Goal: Transaction & Acquisition: Purchase product/service

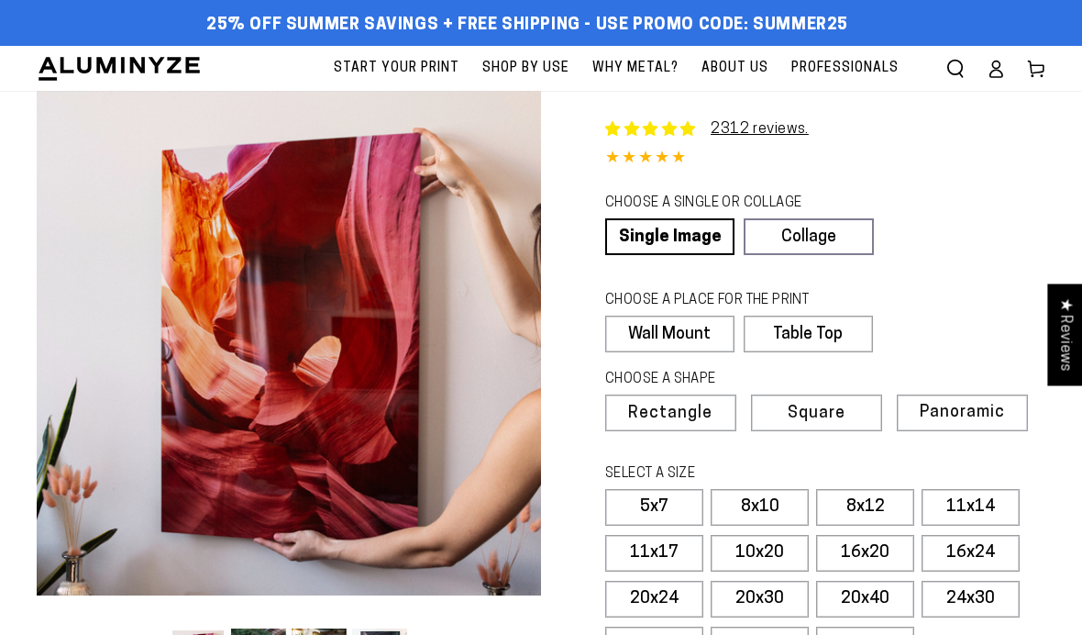
select select "**********"
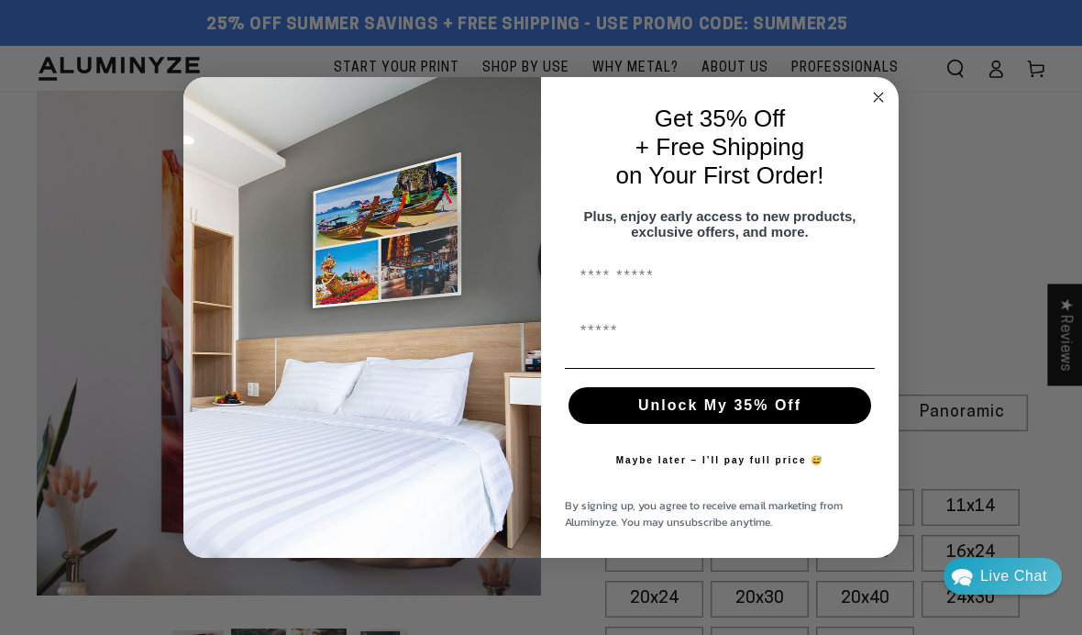
click at [878, 103] on circle "Close dialog" at bounding box center [878, 97] width 21 height 21
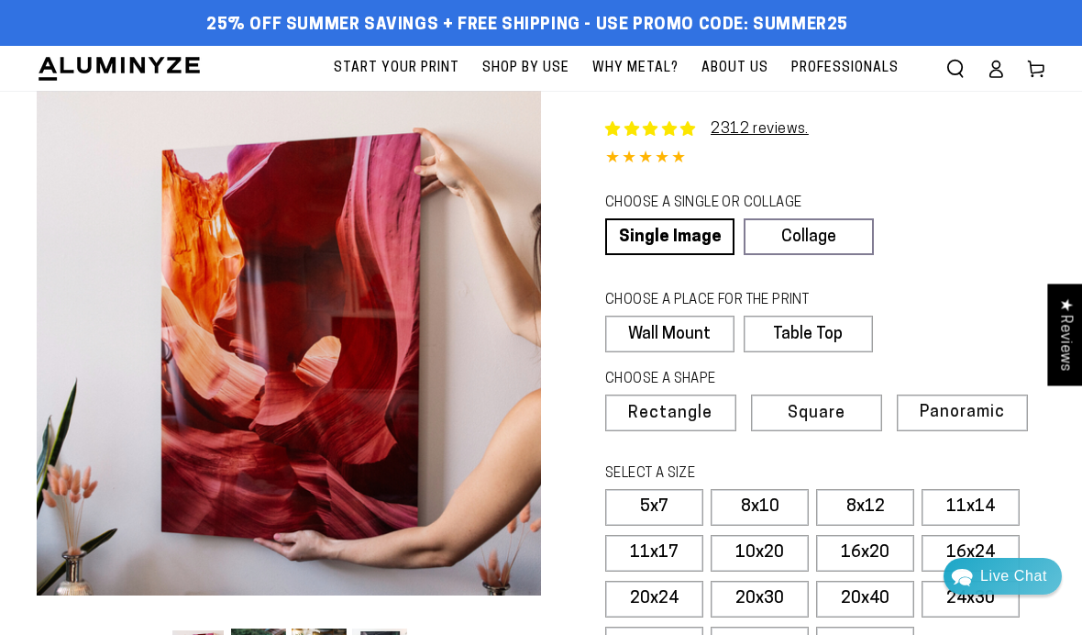
click at [686, 238] on link "Single Image" at bounding box center [669, 236] width 129 height 37
click at [691, 339] on label "Wall Mount" at bounding box center [669, 333] width 129 height 37
click at [954, 411] on span "Panoramic" at bounding box center [962, 412] width 85 height 17
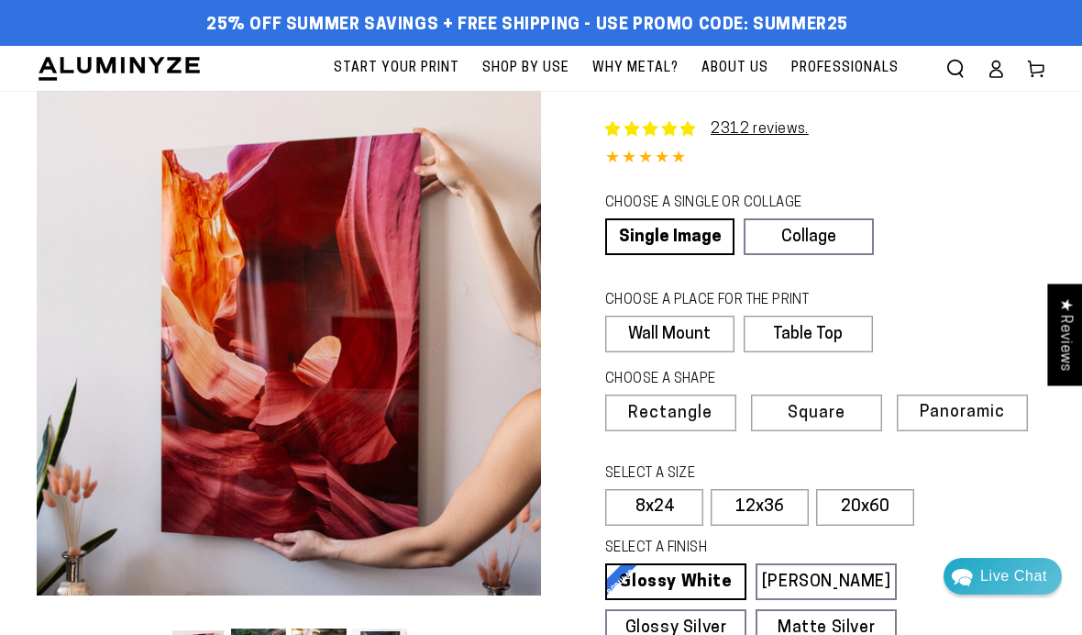
click at [765, 503] on label "12x36" at bounding box center [760, 507] width 98 height 37
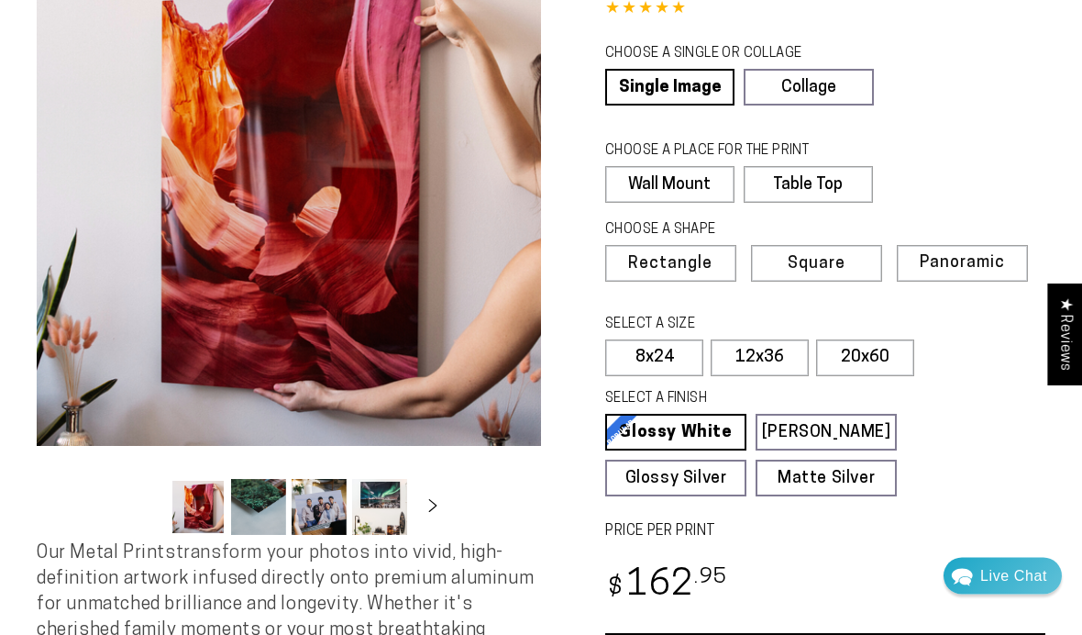
scroll to position [150, 0]
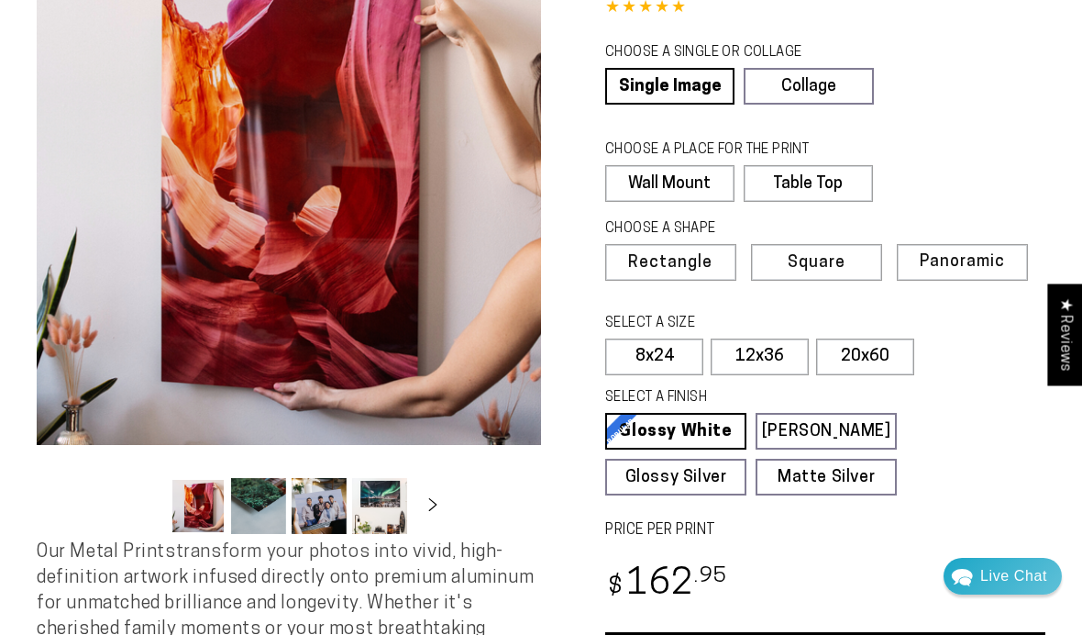
click at [706, 424] on link "Glossy White Glossy White Our bright white glossy surface increases color satur…" at bounding box center [675, 431] width 141 height 37
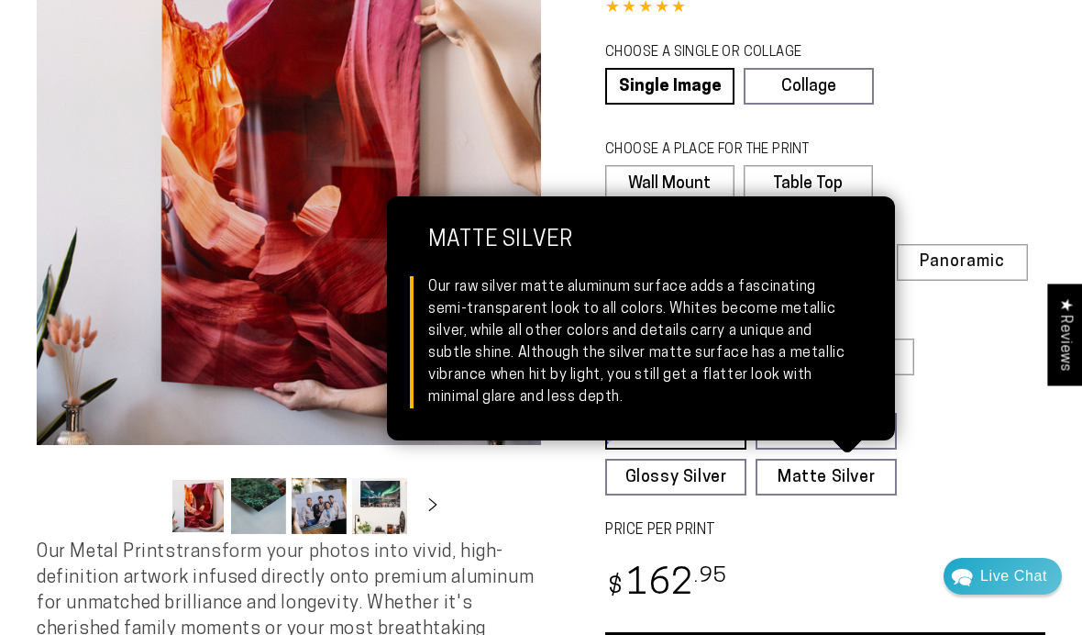
click at [820, 477] on link "Matte Silver Matte Silver Our raw silver matte aluminum surface adds a fascinat…" at bounding box center [826, 477] width 141 height 37
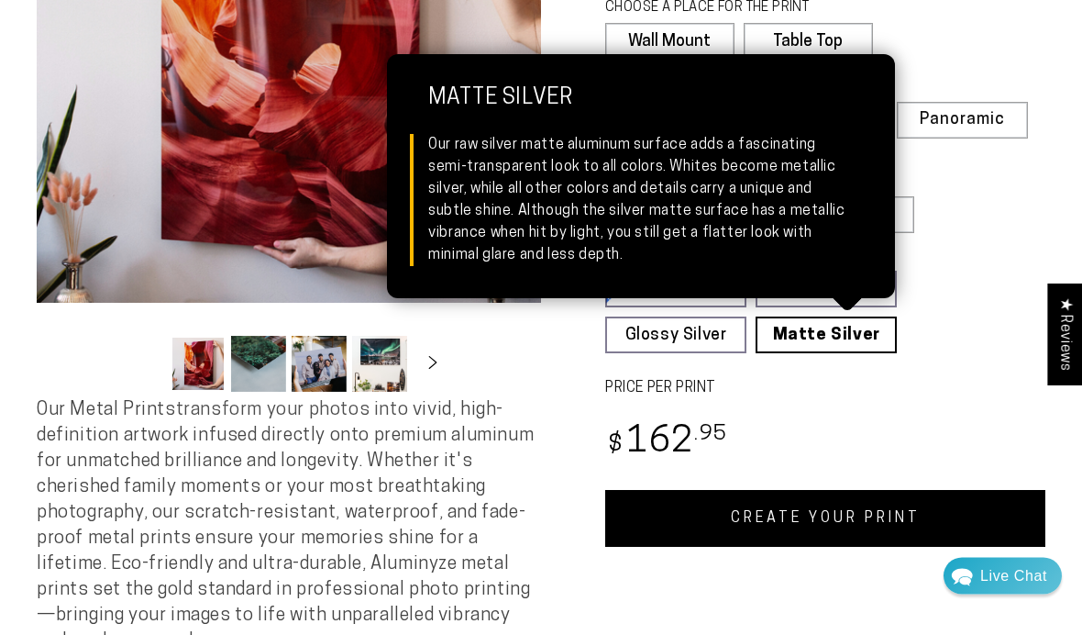
scroll to position [293, 0]
click at [809, 509] on link "CREATE YOUR PRINT" at bounding box center [825, 518] width 440 height 57
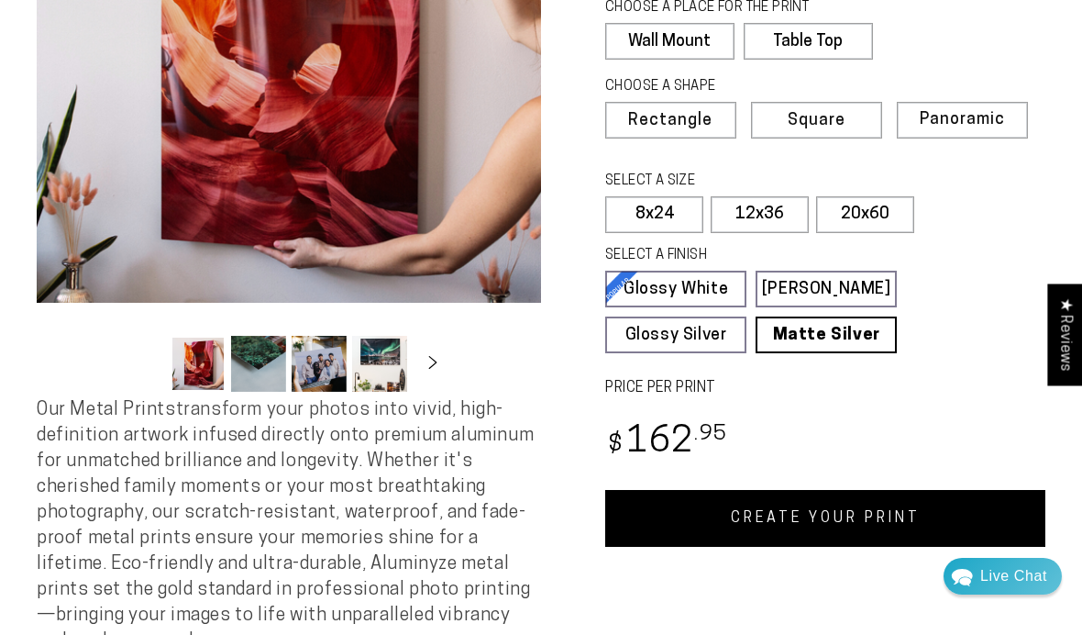
scroll to position [368, 0]
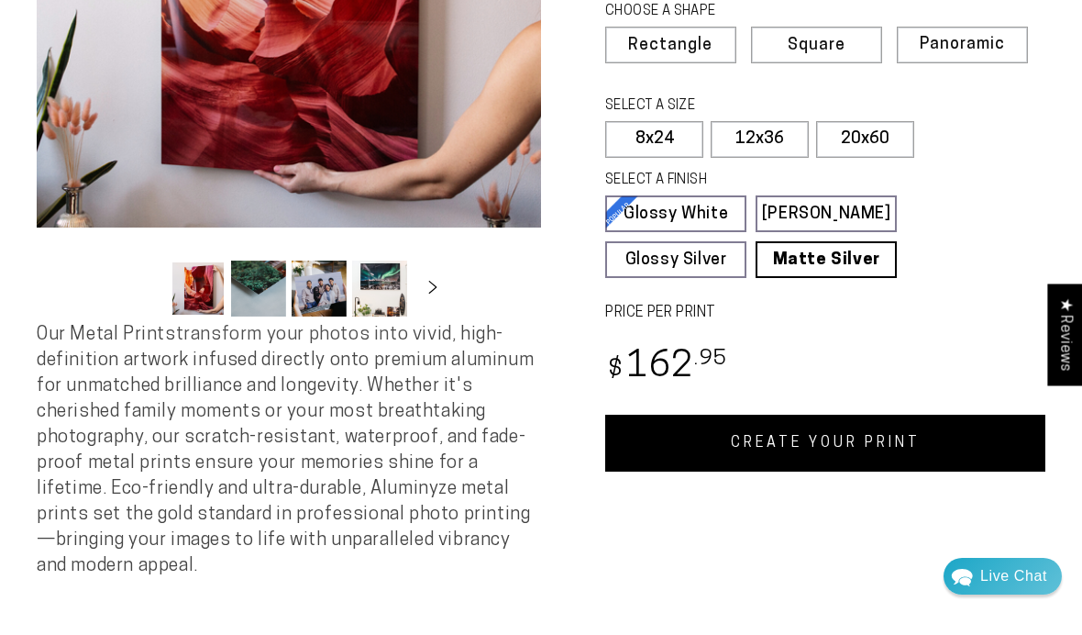
click at [861, 138] on label "20x60" at bounding box center [865, 139] width 98 height 37
click at [689, 38] on span "Rectangle" at bounding box center [670, 46] width 84 height 17
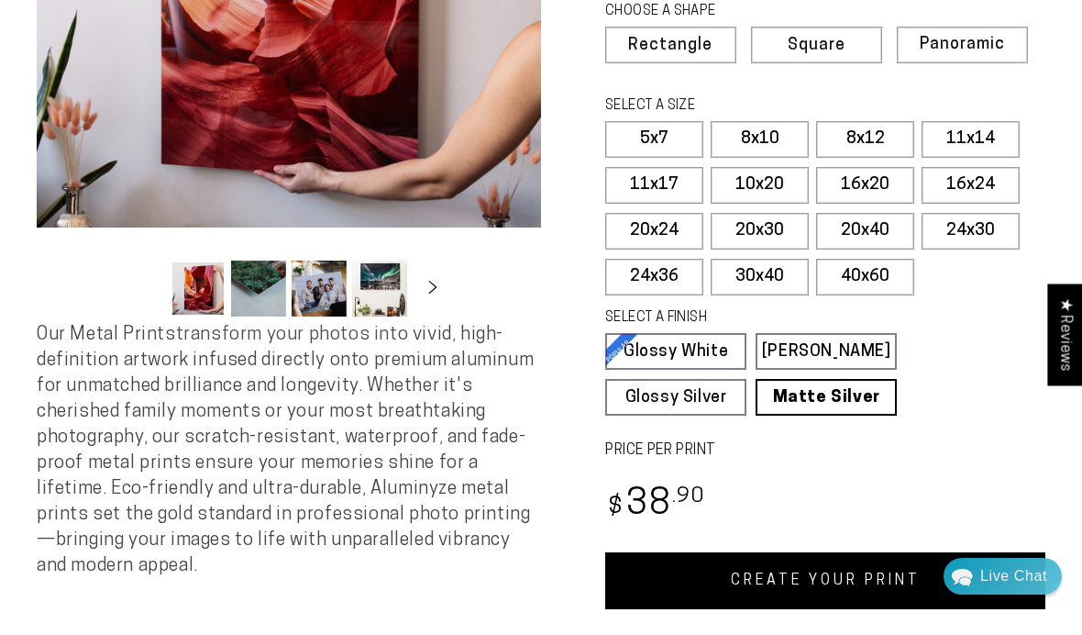
click at [868, 223] on label "20x40" at bounding box center [865, 231] width 98 height 37
click at [845, 386] on link "Matte Silver Matte Silver Our raw silver matte aluminum surface adds a fascinat…" at bounding box center [826, 397] width 141 height 37
click at [838, 461] on div "Single Product 2312 reviews. 4.85 / 5.0 (2244) 2244 total reviews CHOOSE A SING…" at bounding box center [793, 166] width 504 height 886
click at [825, 578] on link "CREATE YOUR PRINT" at bounding box center [825, 580] width 440 height 57
